Goal: Information Seeking & Learning: Check status

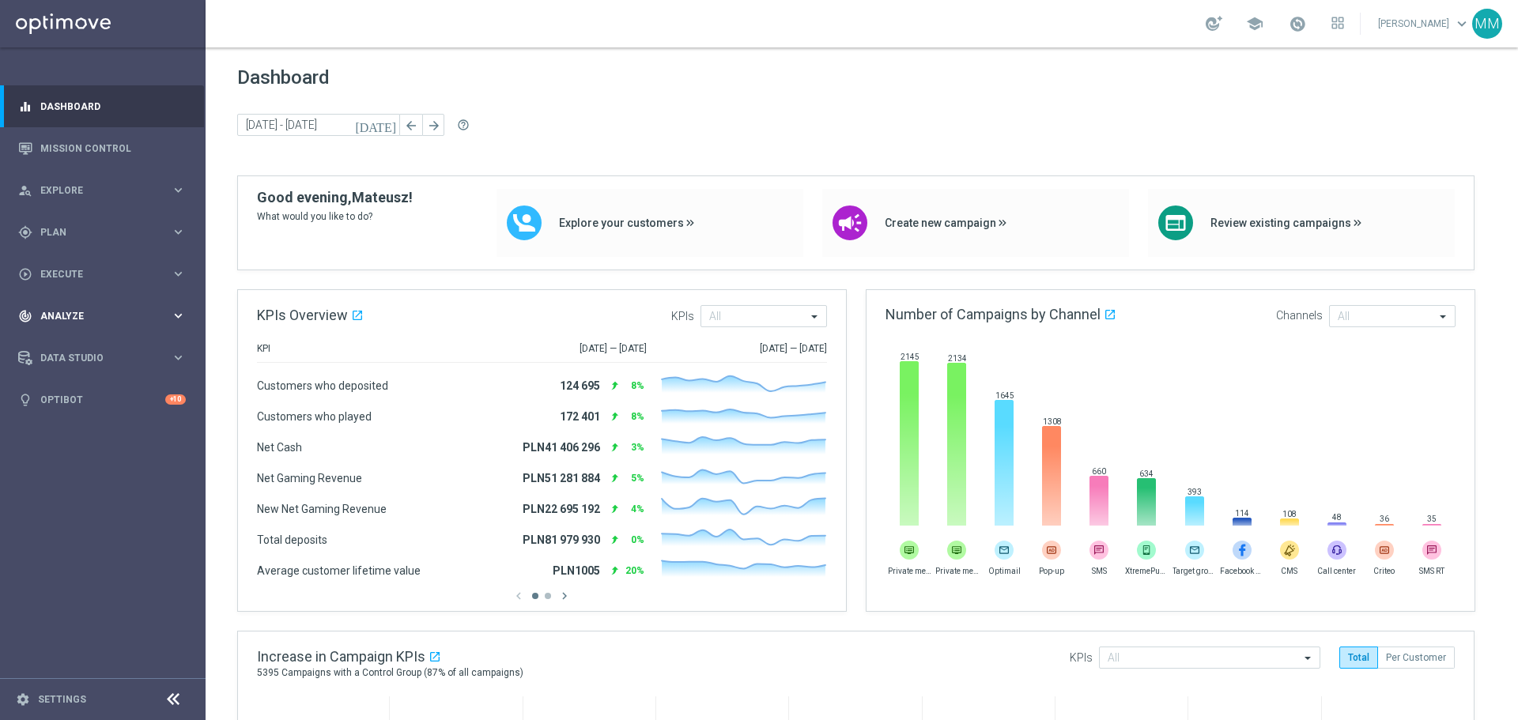
click at [85, 327] on div "track_changes Analyze keyboard_arrow_right" at bounding box center [102, 316] width 204 height 42
click at [85, 349] on link "Customer 360" at bounding box center [102, 348] width 123 height 13
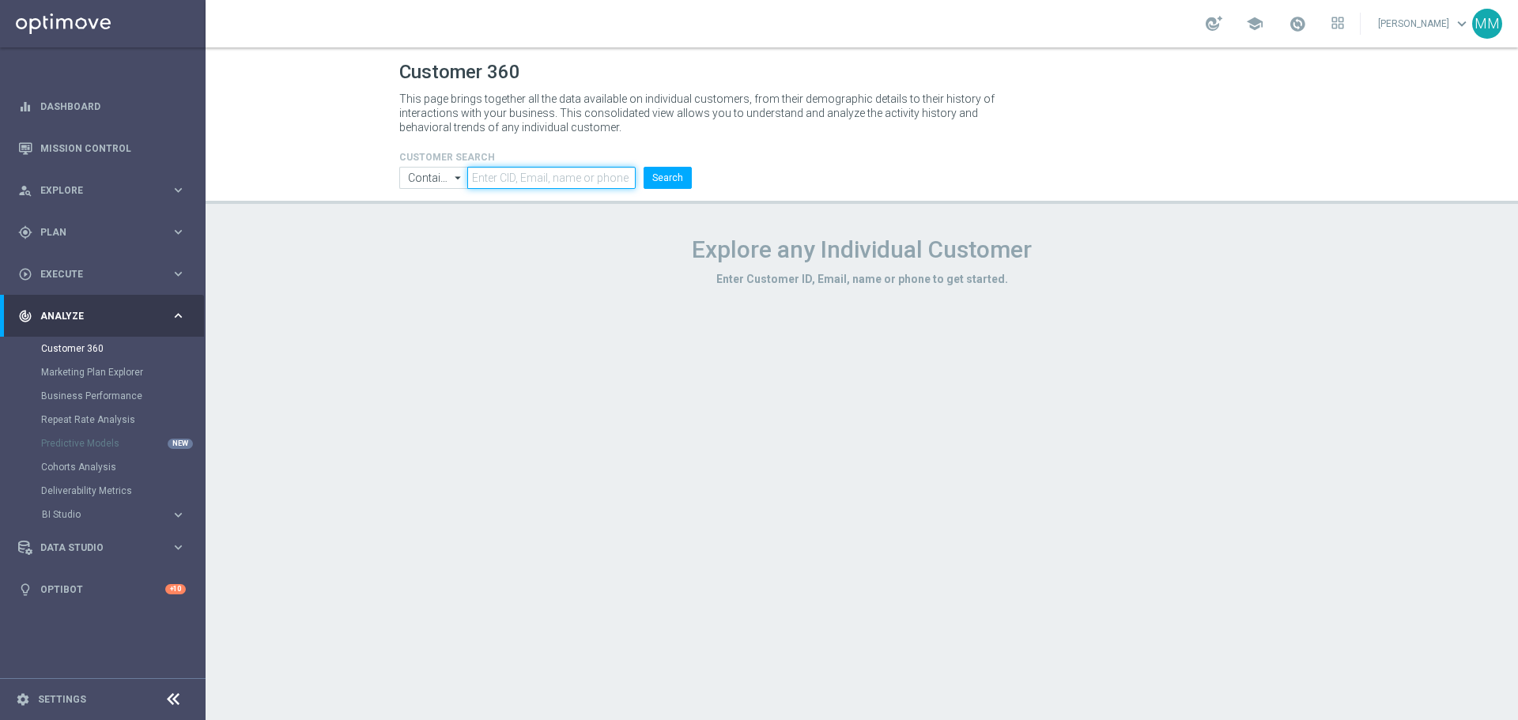
click at [557, 173] on input "text" at bounding box center [551, 178] width 168 height 22
paste input "2958617"
click at [677, 182] on button "Search" at bounding box center [668, 178] width 48 height 22
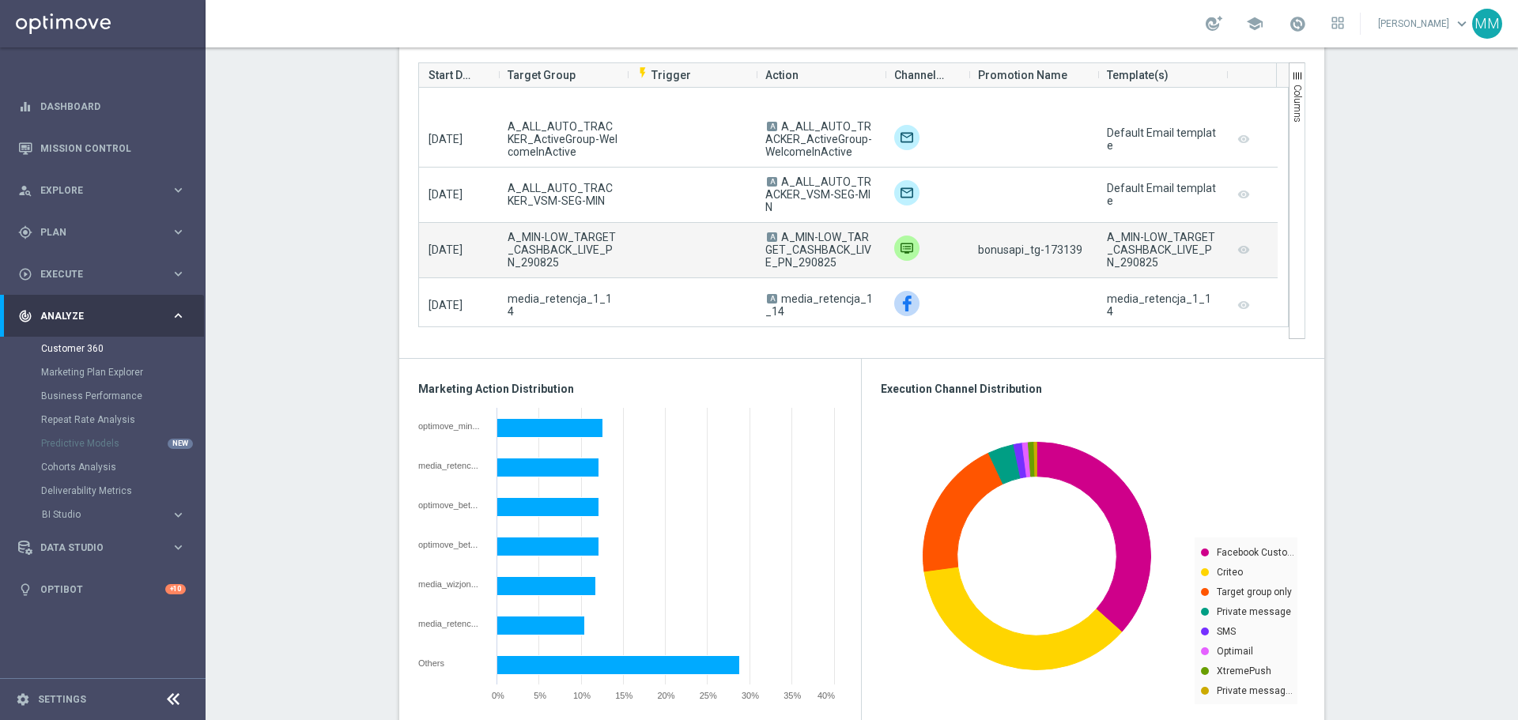
scroll to position [3716, 0]
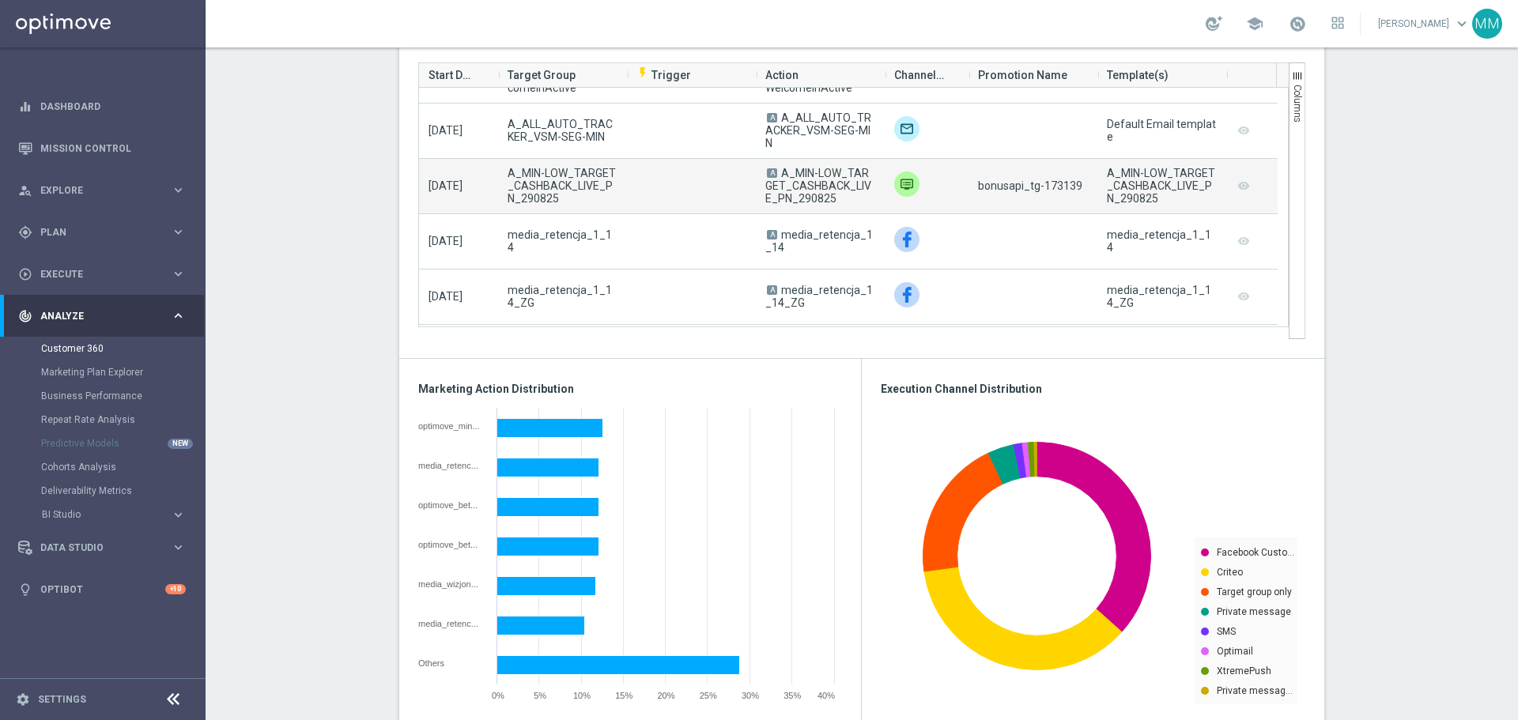
click at [1053, 191] on span "bonusapi_tg-173139" at bounding box center [1030, 185] width 104 height 13
copy span "173139"
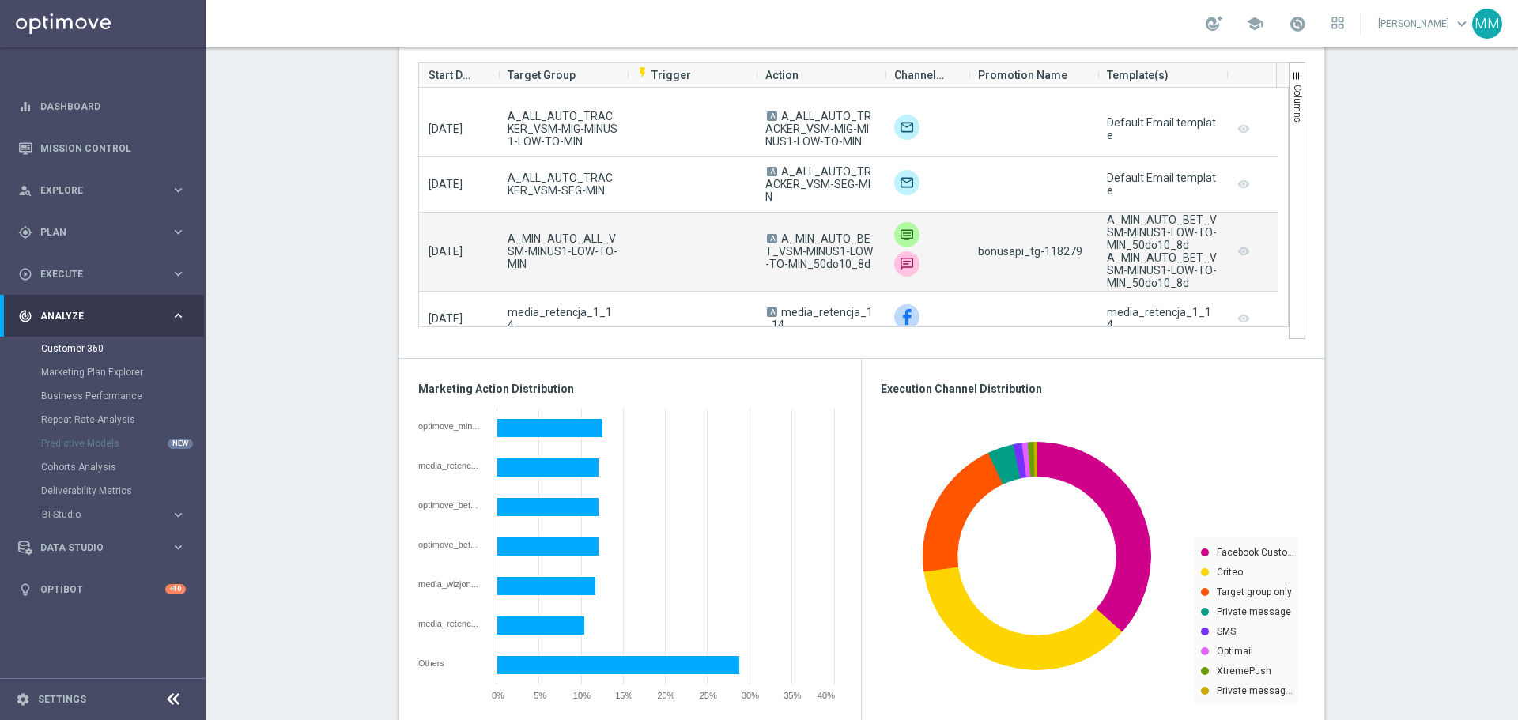
scroll to position [5139, 0]
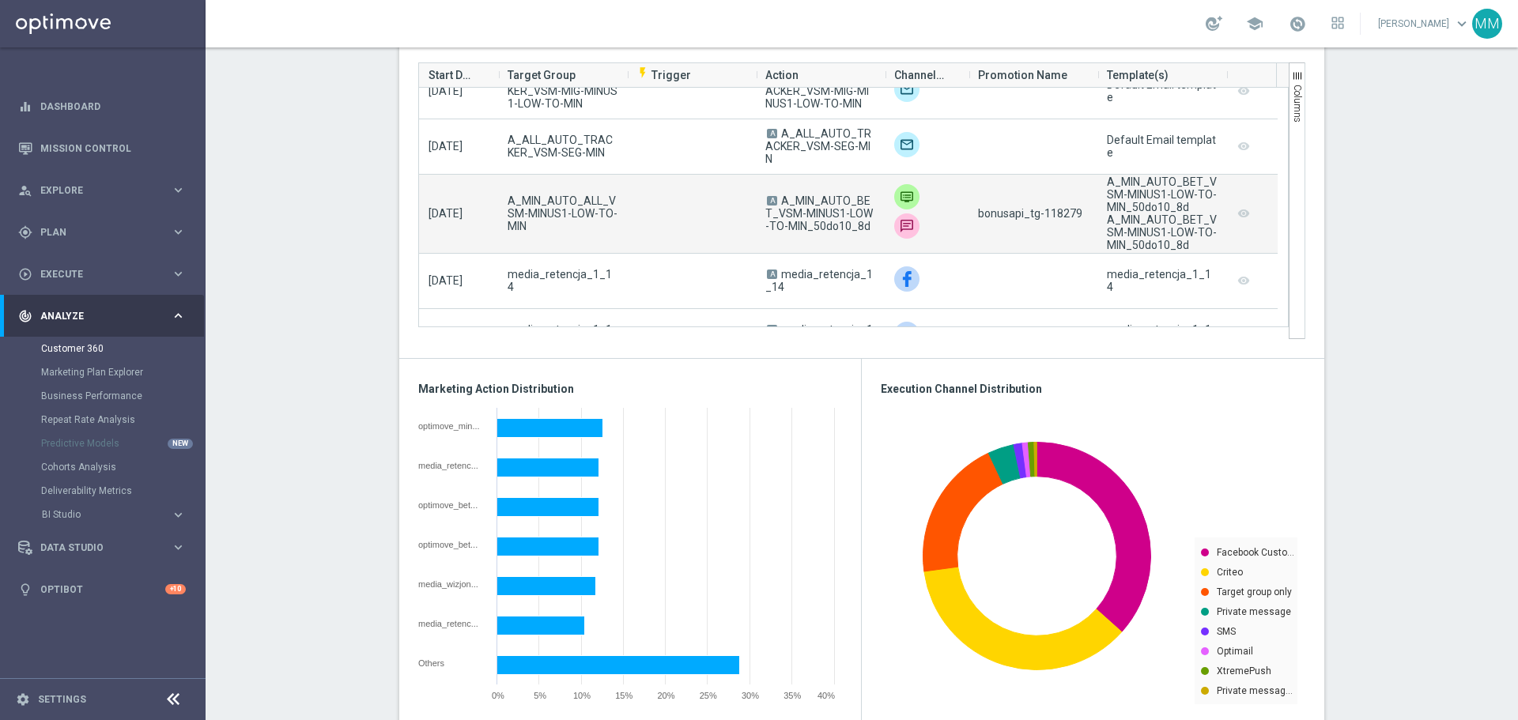
click at [1062, 207] on div "bonusapi_tg-118279" at bounding box center [1033, 214] width 129 height 78
copy span "118279"
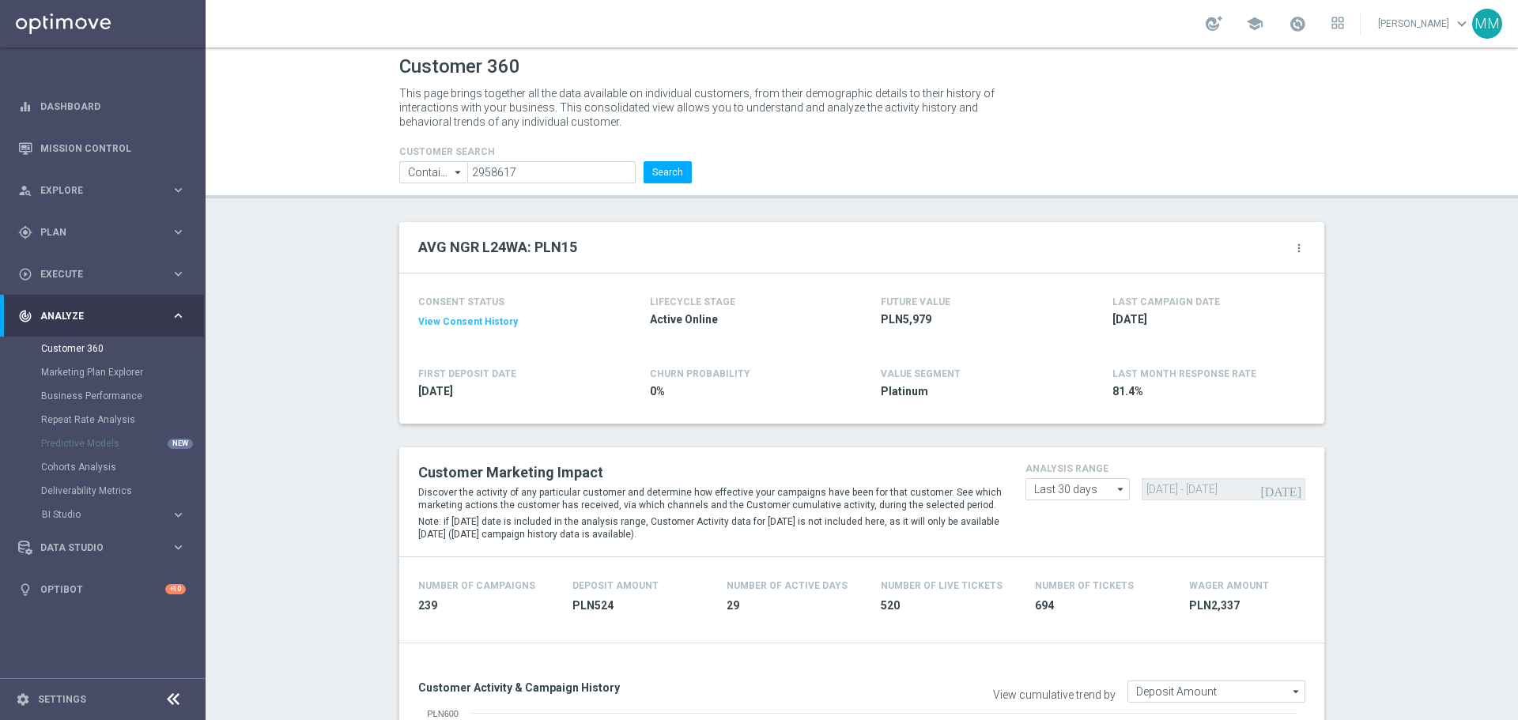
scroll to position [0, 0]
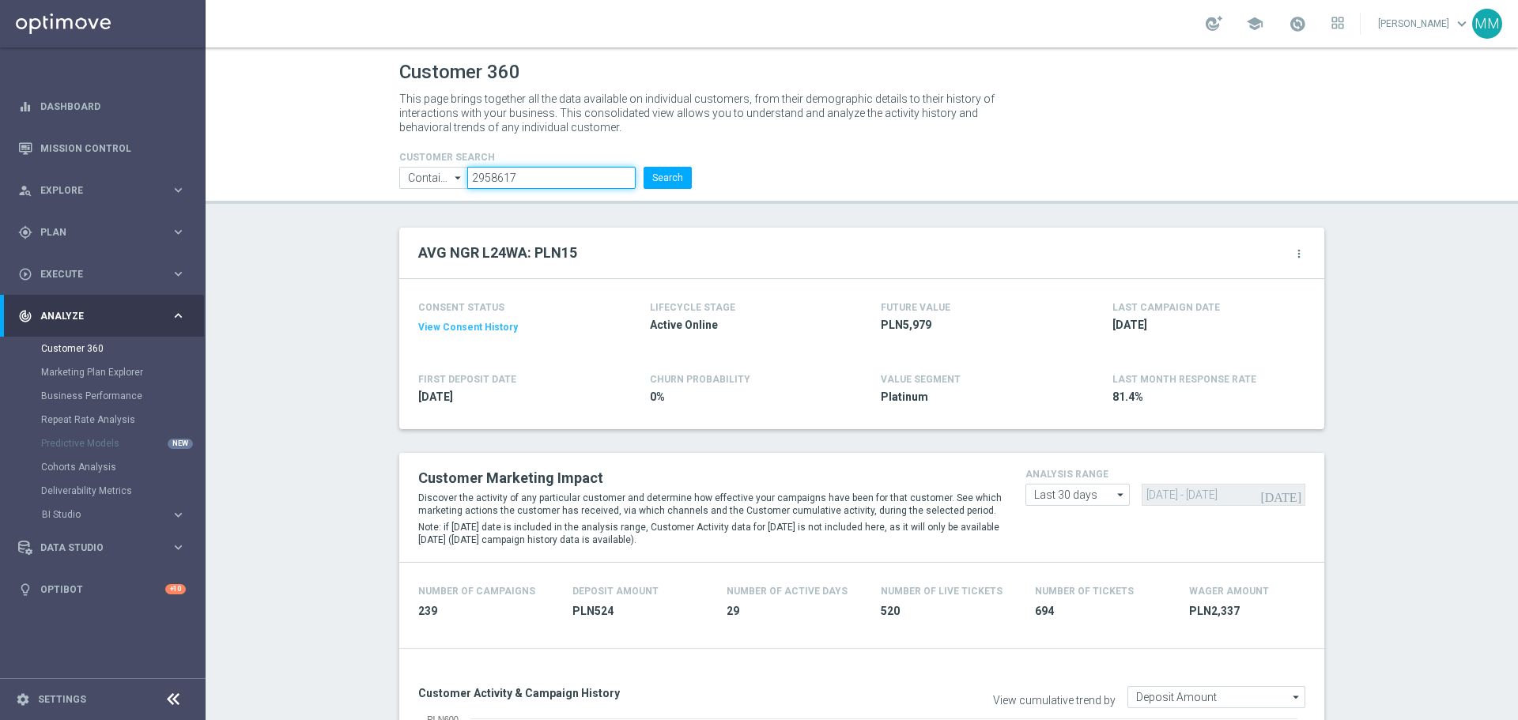
click at [538, 168] on input "2958617" at bounding box center [551, 178] width 168 height 22
paste input "3397361"
type input "3397361"
click at [662, 176] on button "Search" at bounding box center [668, 178] width 48 height 22
